Goal: Use online tool/utility: Utilize a website feature to perform a specific function

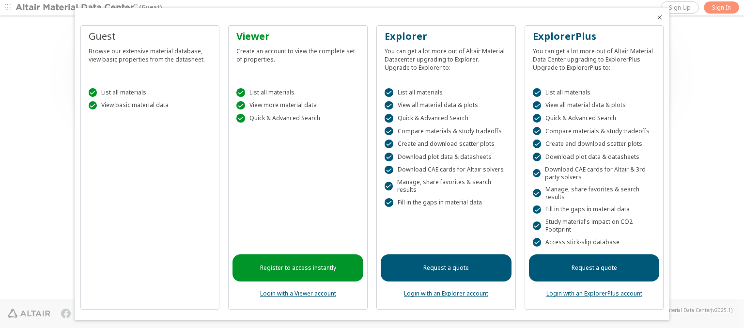
click at [656, 17] on icon "Close" at bounding box center [660, 18] width 8 height 8
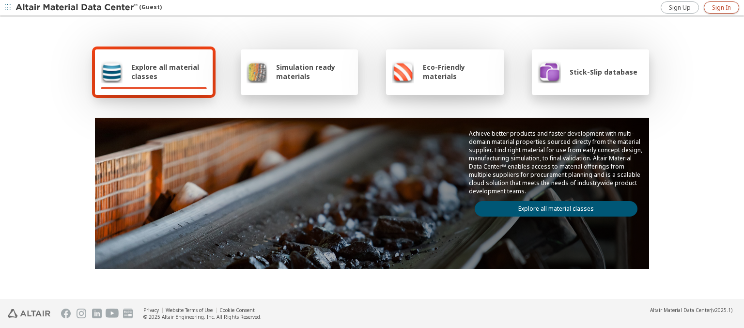
click at [722, 7] on span "Sign In" at bounding box center [721, 8] width 19 height 8
click at [77, 8] on img at bounding box center [78, 8] width 124 height 10
click at [165, 72] on span "Explore all material classes" at bounding box center [169, 72] width 76 height 18
click at [552, 206] on link "Explore all material classes" at bounding box center [556, 209] width 163 height 16
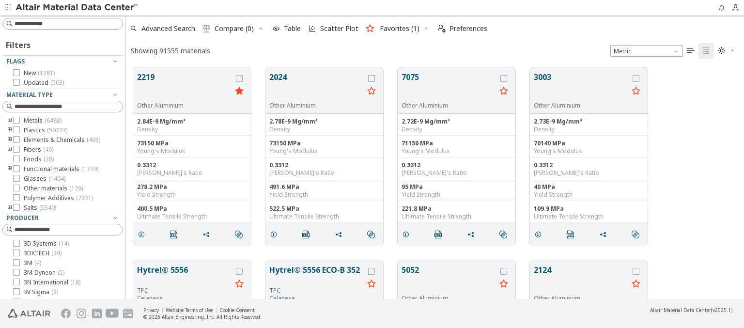
scroll to position [232, 611]
click at [332, 29] on span "Scatter Plot" at bounding box center [339, 28] width 38 height 7
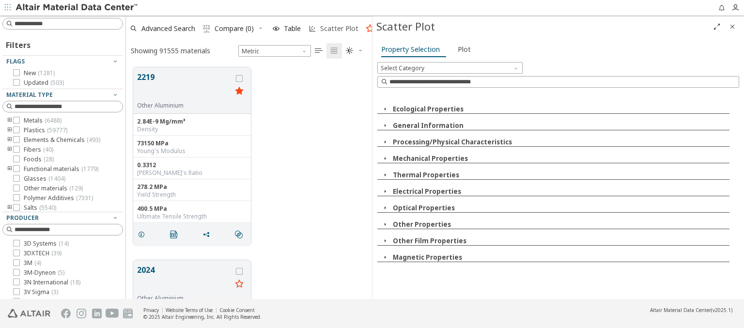
scroll to position [232, 238]
click at [385, 109] on icon "button" at bounding box center [385, 109] width 8 height 8
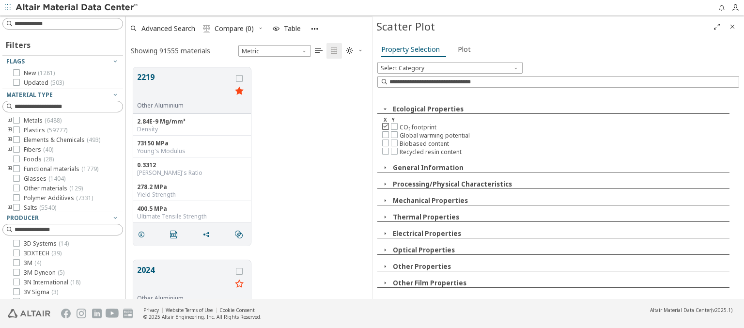
click at [385, 126] on icon at bounding box center [385, 126] width 7 height 7
click at [394, 149] on icon at bounding box center [394, 150] width 7 height 7
click at [462, 49] on span "Plot" at bounding box center [464, 50] width 13 height 16
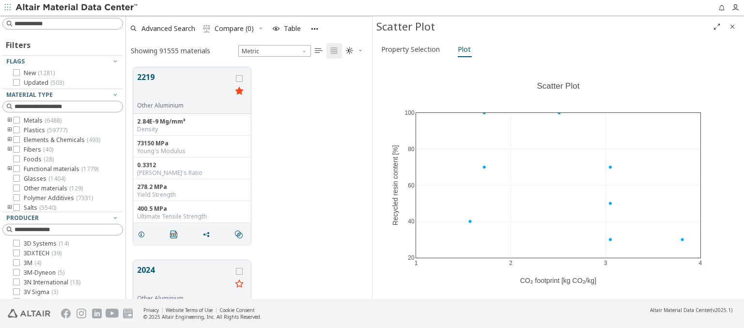
click at [77, 8] on img at bounding box center [78, 8] width 124 height 10
